Goal: Information Seeking & Learning: Check status

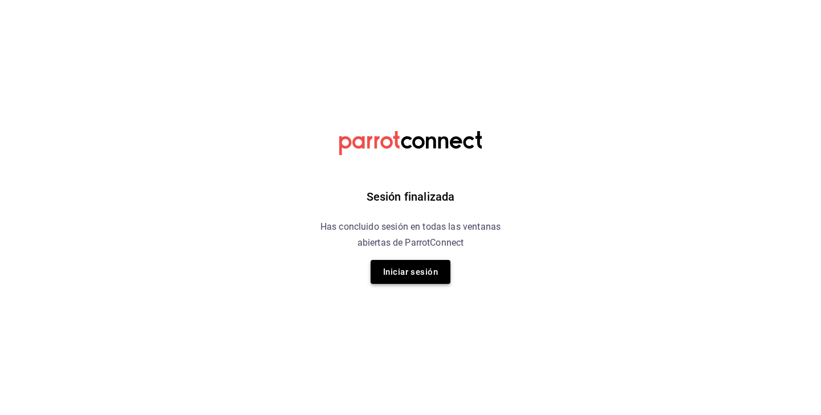
click at [404, 276] on button "Iniciar sesión" at bounding box center [411, 272] width 80 height 24
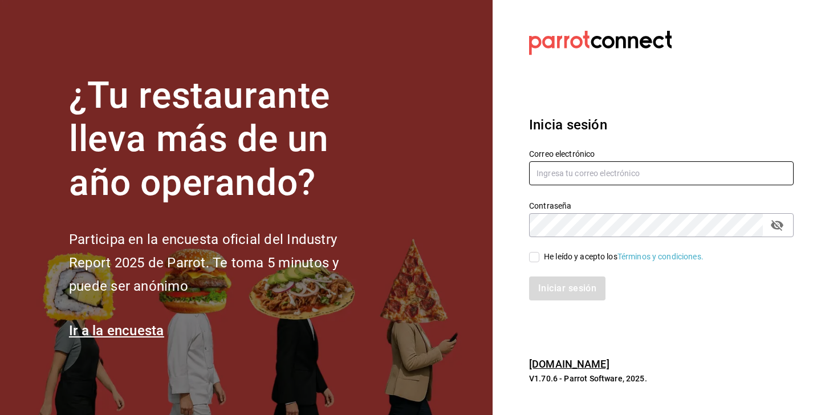
type input "[EMAIL_ADDRESS][DOMAIN_NAME]"
click at [540, 262] on span "He leído y acepto los Términos y condiciones." at bounding box center [621, 257] width 164 height 12
click at [539, 262] on input "He leído y acepto los Términos y condiciones." at bounding box center [534, 257] width 10 height 10
checkbox input "true"
click at [550, 291] on button "Iniciar sesión" at bounding box center [568, 289] width 78 height 24
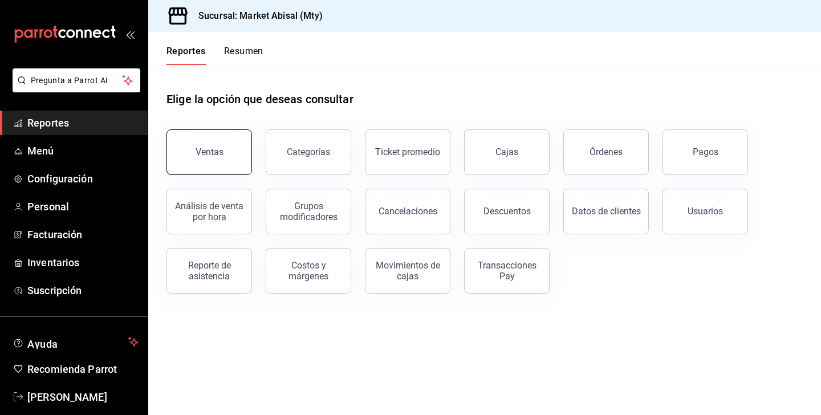
click at [227, 157] on button "Ventas" at bounding box center [209, 152] width 86 height 46
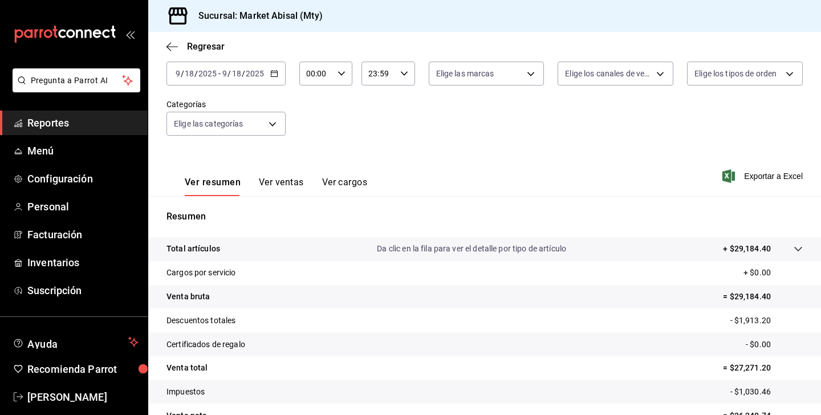
scroll to position [70, 0]
click at [271, 70] on \(Stroke\) "button" at bounding box center [274, 73] width 7 height 6
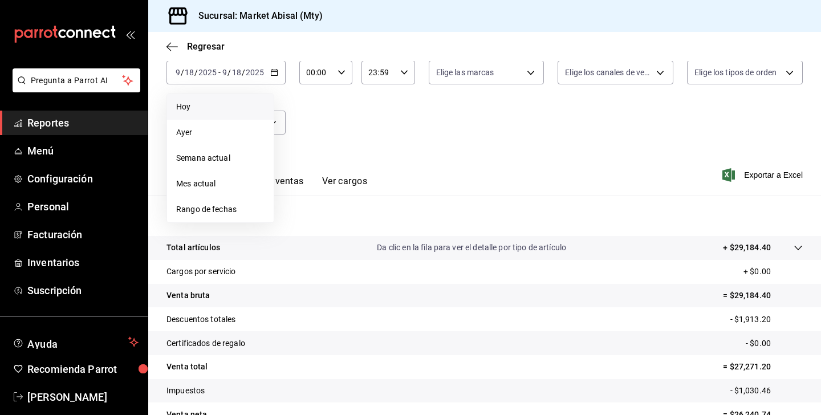
click at [212, 113] on li "Hoy" at bounding box center [220, 107] width 107 height 26
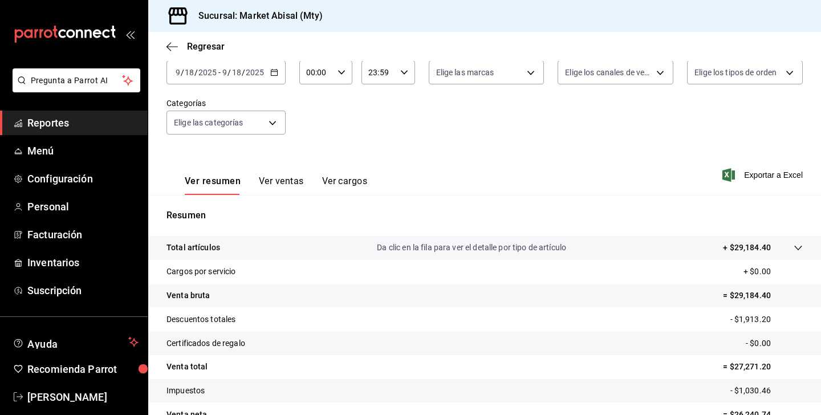
click at [273, 182] on button "Ver ventas" at bounding box center [281, 185] width 45 height 19
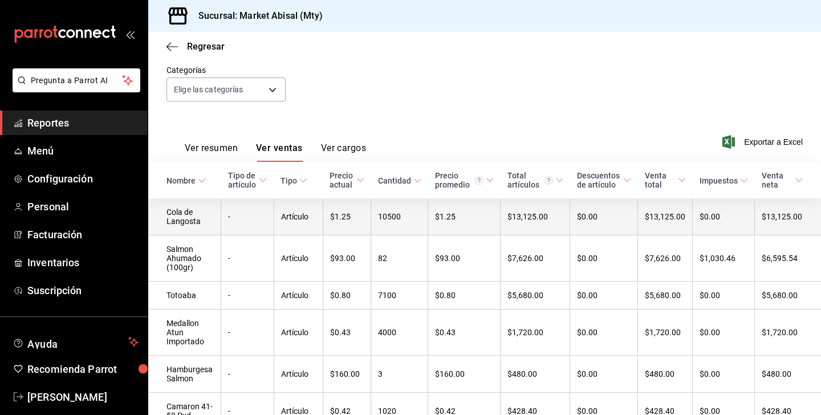
scroll to position [103, 0]
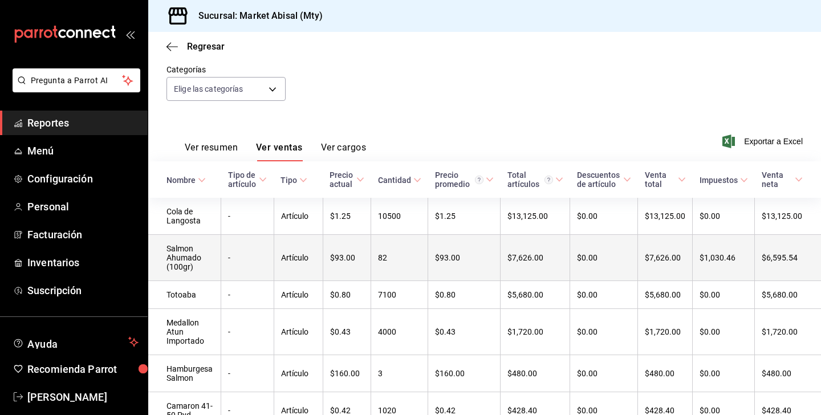
click at [441, 266] on td "$93.00" at bounding box center [464, 258] width 72 height 46
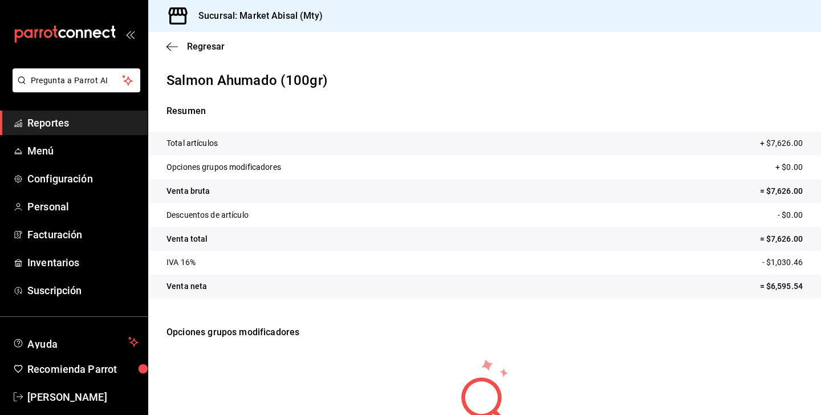
click at [786, 281] on p "= $6,595.54" at bounding box center [781, 287] width 43 height 12
click at [781, 237] on p "= $7,626.00" at bounding box center [781, 239] width 43 height 12
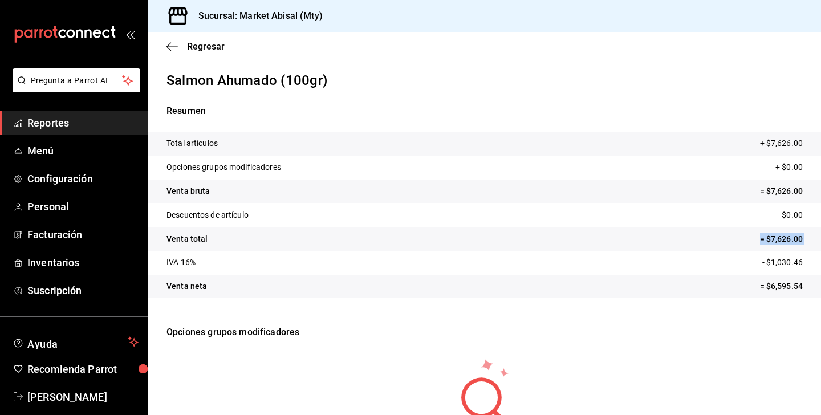
click at [711, 250] on tr "Venta total = $7,626.00" at bounding box center [484, 239] width 673 height 24
click at [172, 43] on icon "button" at bounding box center [171, 47] width 11 height 10
click at [195, 49] on span "Regresar" at bounding box center [206, 46] width 38 height 11
click at [168, 42] on icon "button" at bounding box center [171, 47] width 11 height 10
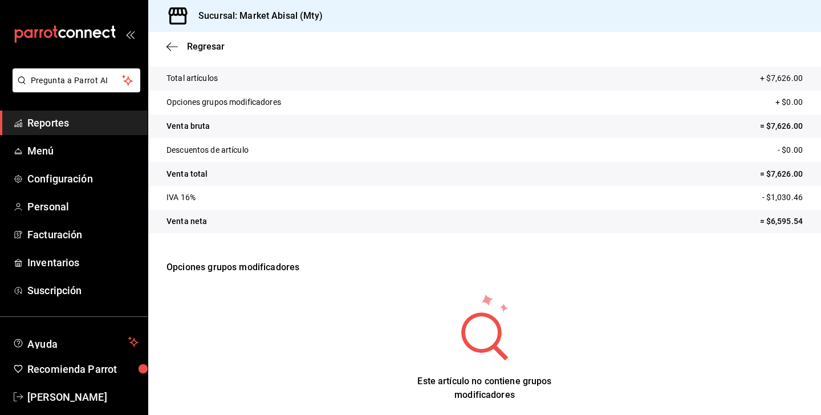
scroll to position [75, 0]
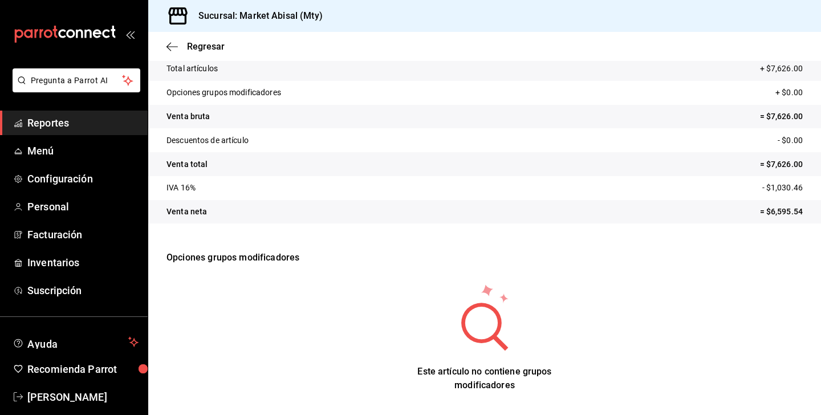
click at [86, 109] on li "Pregunta a Parrot AI" at bounding box center [74, 89] width 139 height 42
click at [75, 124] on span "Reportes" at bounding box center [82, 122] width 111 height 15
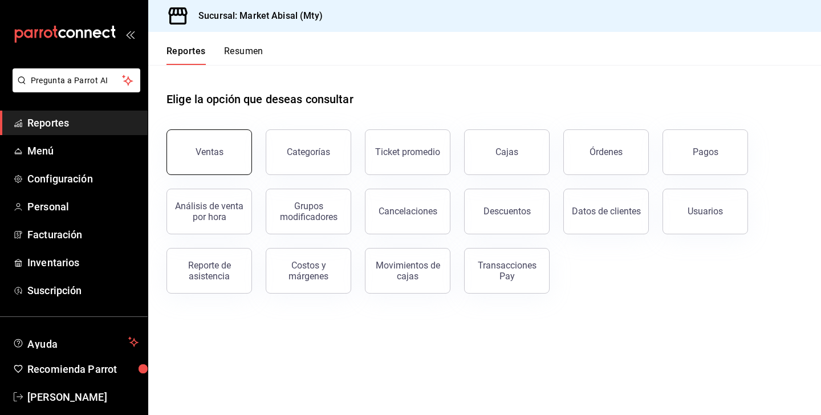
click at [208, 147] on button "Ventas" at bounding box center [209, 152] width 86 height 46
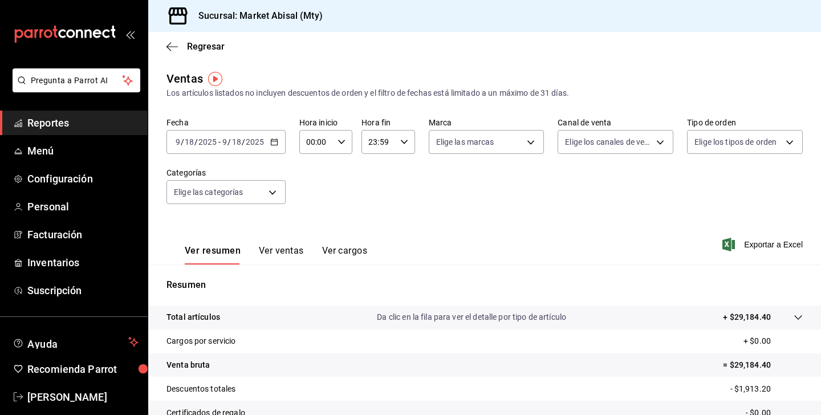
click at [270, 144] on icon "button" at bounding box center [274, 142] width 8 height 8
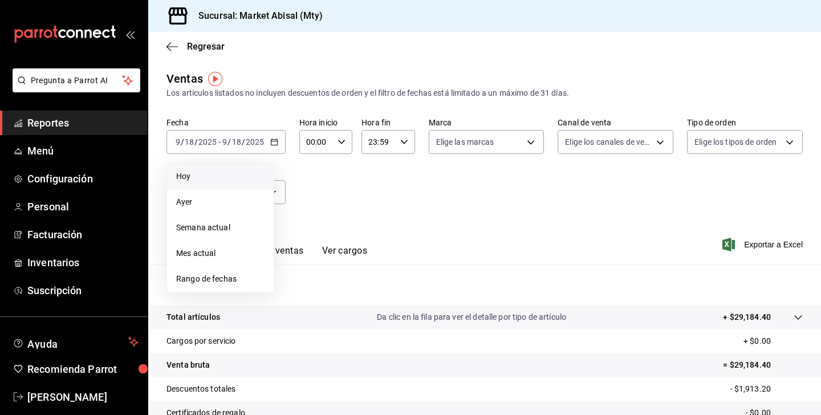
click at [220, 174] on span "Hoy" at bounding box center [220, 176] width 88 height 12
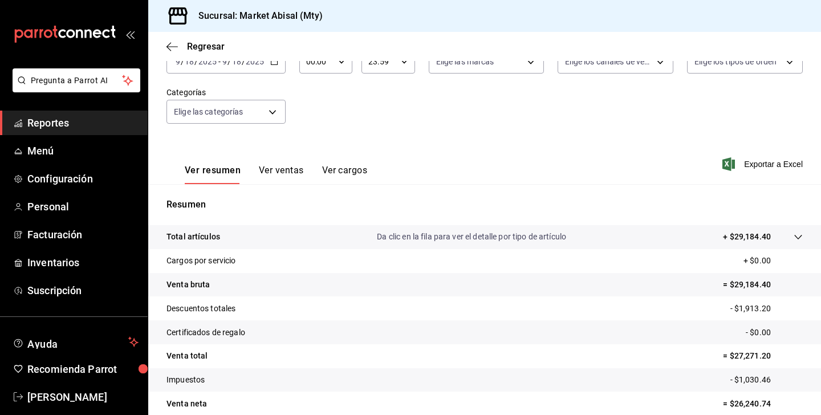
scroll to position [82, 0]
click at [298, 172] on button "Ver ventas" at bounding box center [281, 173] width 45 height 19
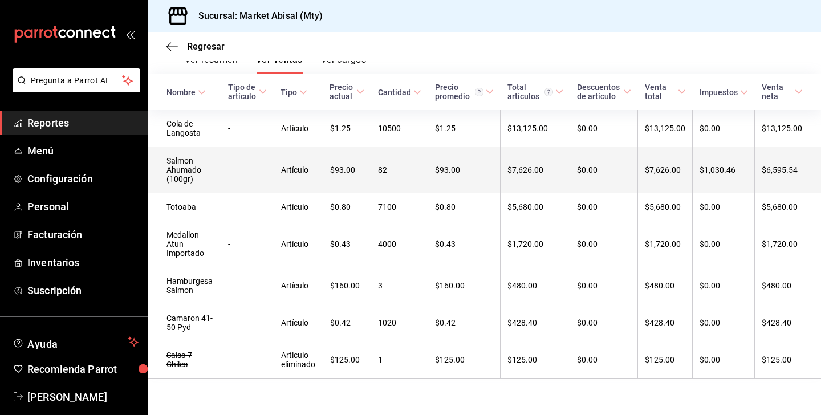
scroll to position [196, 0]
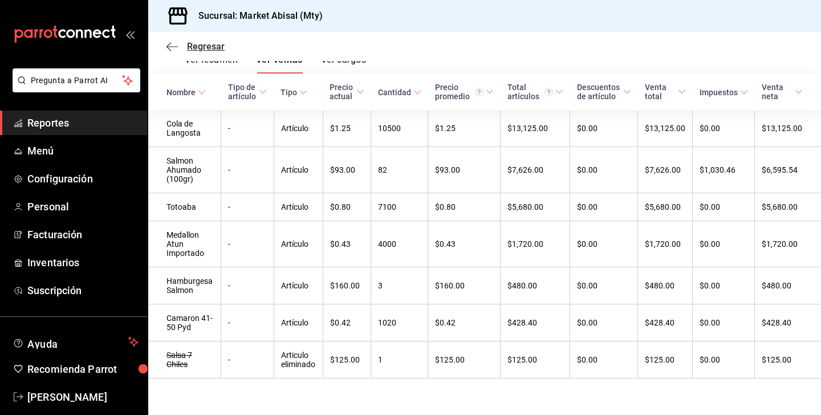
click at [172, 45] on icon "button" at bounding box center [171, 47] width 11 height 10
